Goal: Browse casually

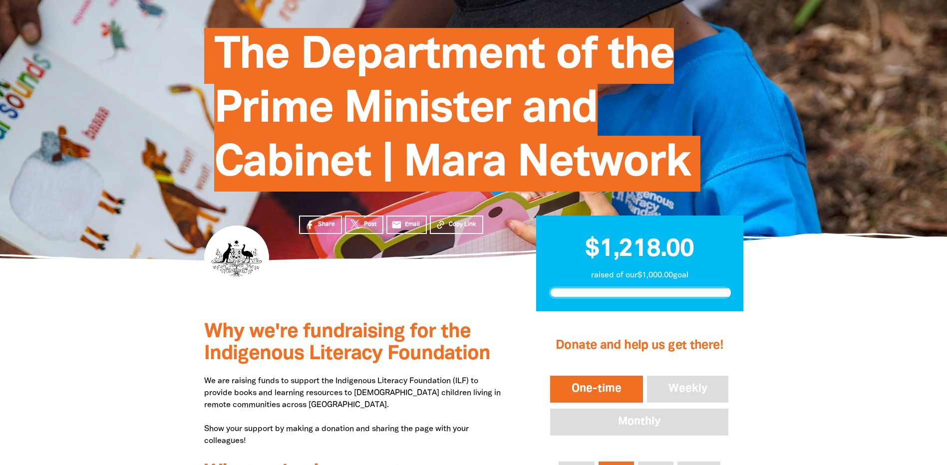
scroll to position [100, 0]
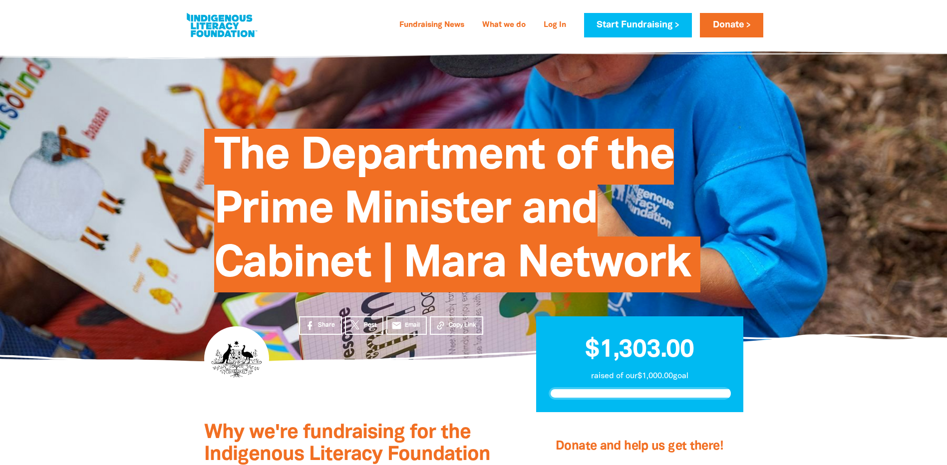
scroll to position [100, 0]
